Goal: Task Accomplishment & Management: Manage account settings

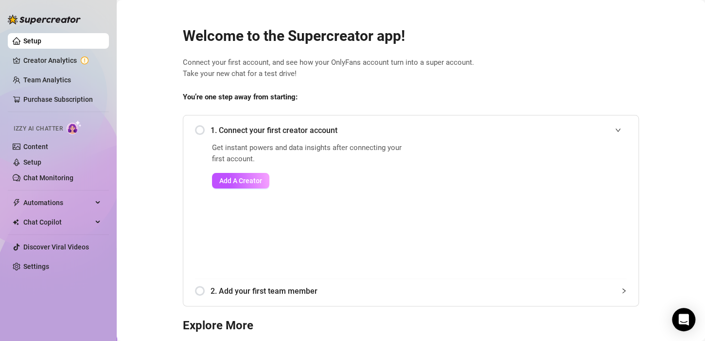
click at [196, 127] on div "1. Connect your first creator account" at bounding box center [411, 130] width 432 height 24
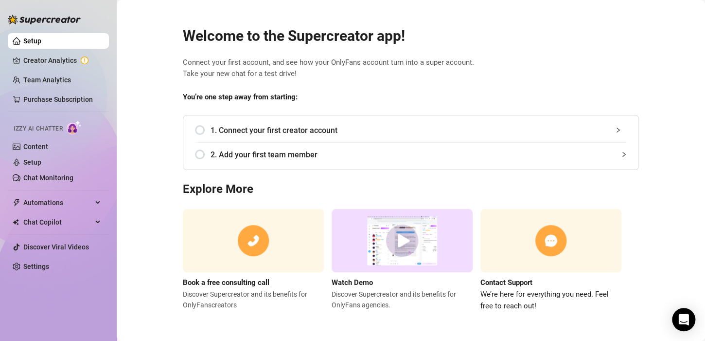
click at [202, 130] on div "1. Connect your first creator account" at bounding box center [411, 130] width 432 height 24
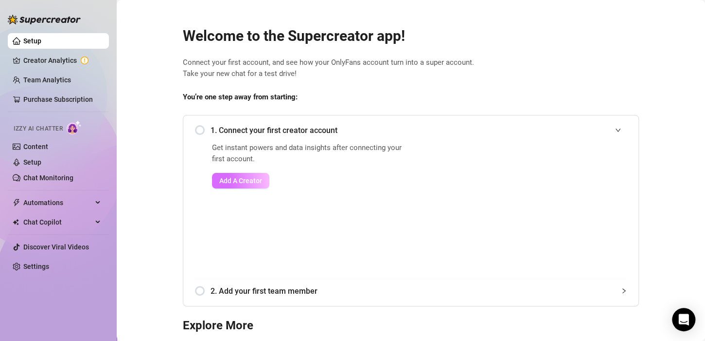
click at [233, 183] on span "Add A Creator" at bounding box center [240, 181] width 43 height 8
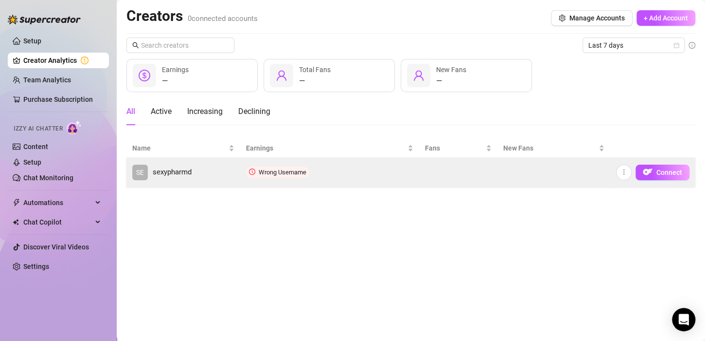
click at [178, 173] on span "sexypharmd" at bounding box center [172, 172] width 39 height 12
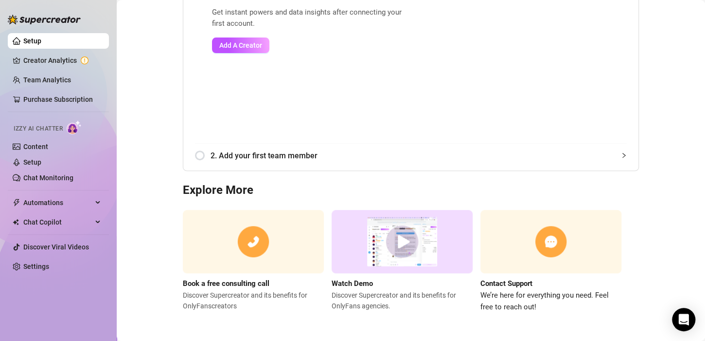
scroll to position [136, 0]
click at [44, 143] on link "Content" at bounding box center [35, 147] width 25 height 8
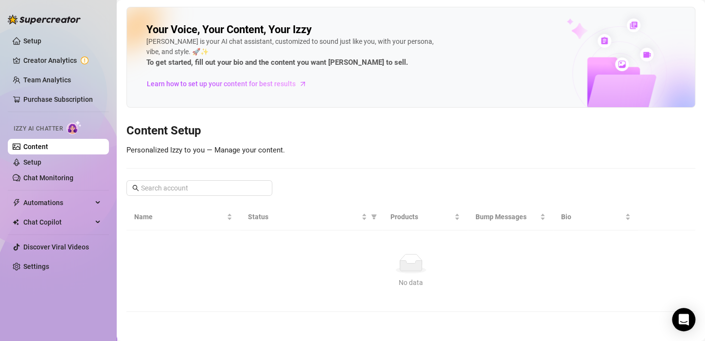
click at [429, 186] on div "Your Voice, Your Content, Your [PERSON_NAME] is your AI chat assistant, customi…" at bounding box center [410, 159] width 569 height 305
click at [147, 123] on h3 "Content Setup" at bounding box center [410, 131] width 569 height 16
click at [41, 160] on link "Setup" at bounding box center [32, 162] width 18 height 8
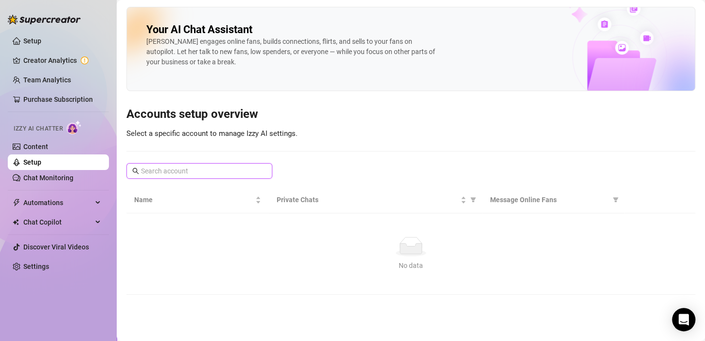
click at [173, 167] on input "text" at bounding box center [200, 170] width 118 height 11
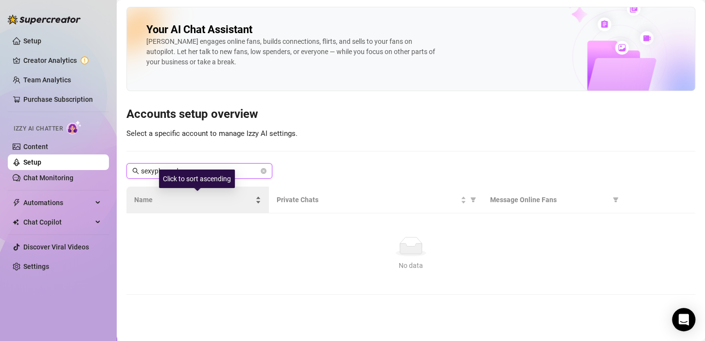
type input "sexypharmd"
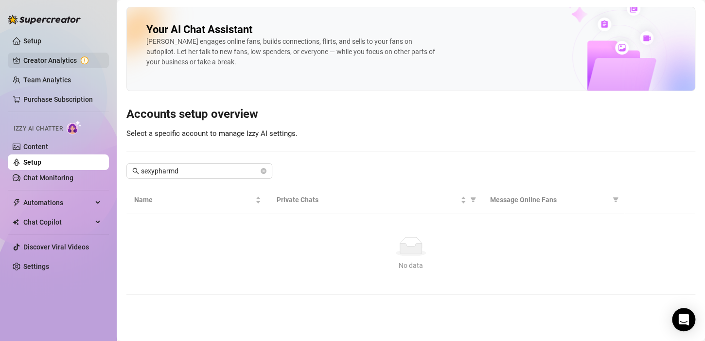
click at [43, 60] on link "Creator Analytics" at bounding box center [62, 61] width 78 height 16
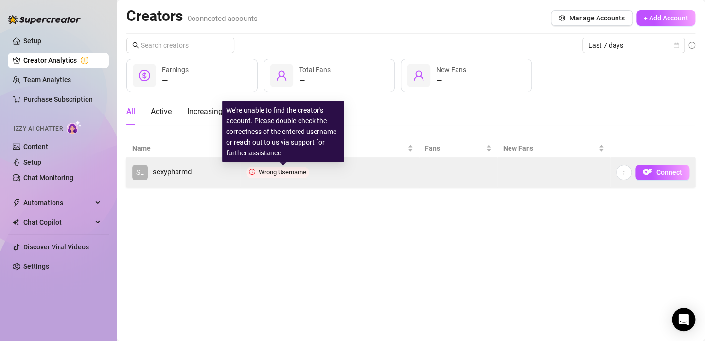
click at [262, 170] on span "Wrong Username" at bounding box center [283, 171] width 48 height 7
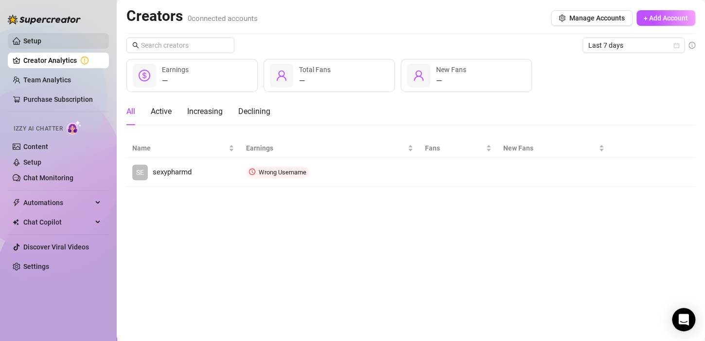
click at [23, 41] on link "Setup" at bounding box center [32, 41] width 18 height 8
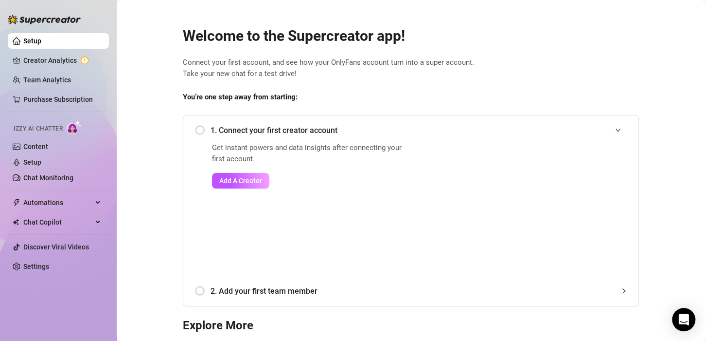
click at [629, 52] on div "Welcome to the Supercreator app! Connect your first account, and see how your O…" at bounding box center [411, 231] width 472 height 433
